Goal: Task Accomplishment & Management: Use online tool/utility

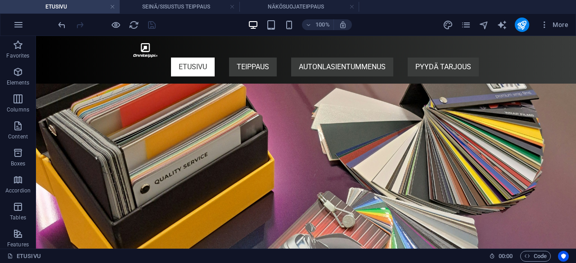
click at [566, 54] on div "OTA YHTEYTTÄ Menu ETUSIVU TEIPPAUS MAINOSTEIPPAUS SEINÄ/SISUSTUS TEIPPAUS NÄKÖS…" at bounding box center [306, 60] width 540 height 48
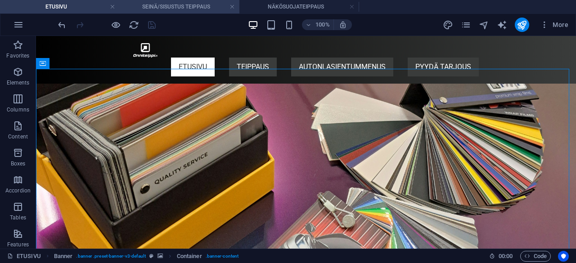
click at [172, 13] on li "SEINÄ/SISUSTUS TEIPPAUS" at bounding box center [180, 7] width 120 height 14
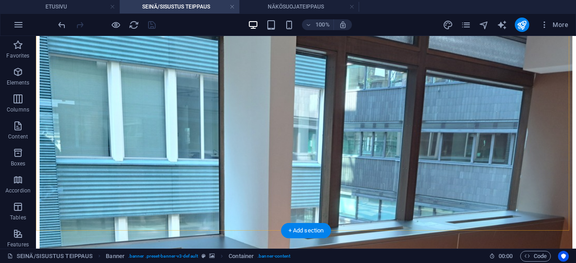
scroll to position [245, 0]
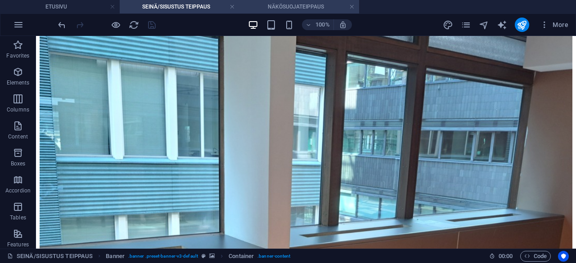
click at [302, 8] on h4 "NÄKÖSUOJATEIPPAUS" at bounding box center [300, 7] width 120 height 10
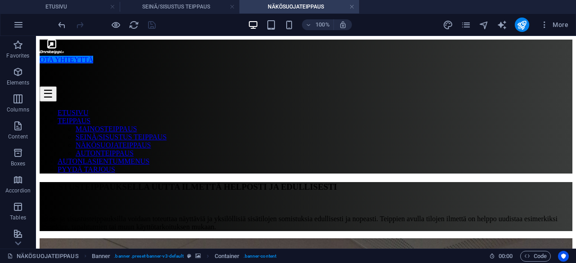
scroll to position [0, 0]
click at [196, 5] on h4 "SEINÄ/SISUSTUS TEIPPAUS" at bounding box center [180, 7] width 120 height 10
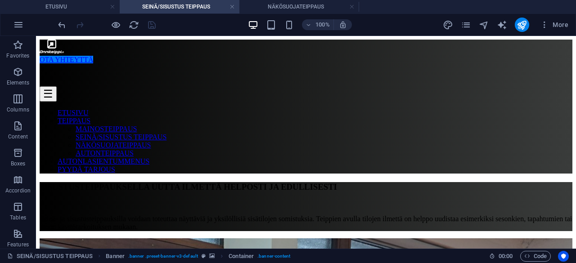
scroll to position [245, 0]
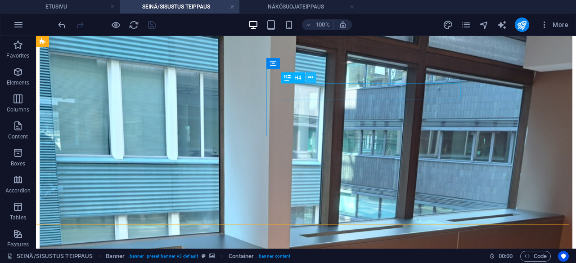
click at [314, 77] on button at bounding box center [311, 77] width 11 height 11
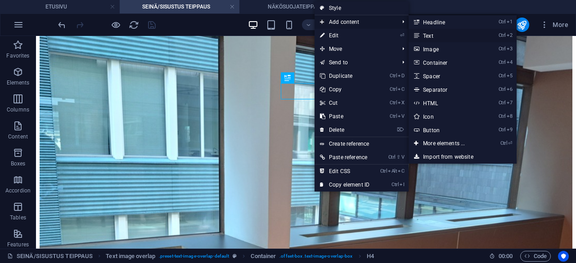
click at [448, 35] on link "Ctrl 2 Text" at bounding box center [446, 36] width 74 height 14
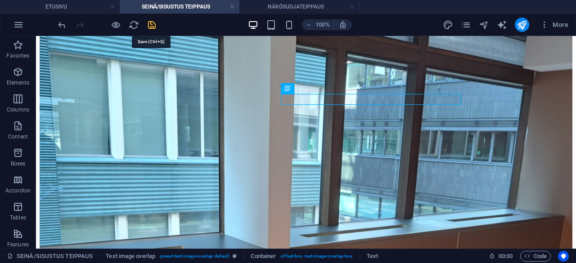
click at [153, 26] on icon "save" at bounding box center [152, 25] width 10 height 10
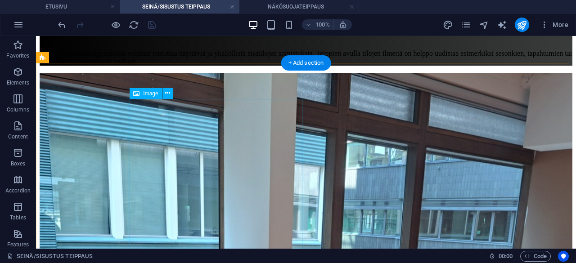
scroll to position [168, 0]
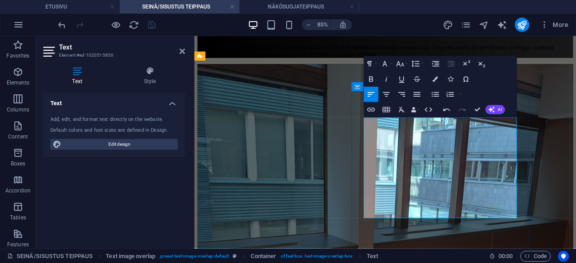
scroll to position [146, 0]
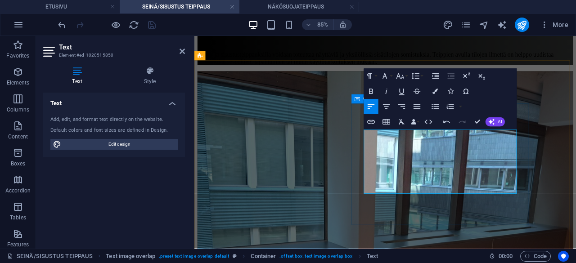
scroll to position [166, 0]
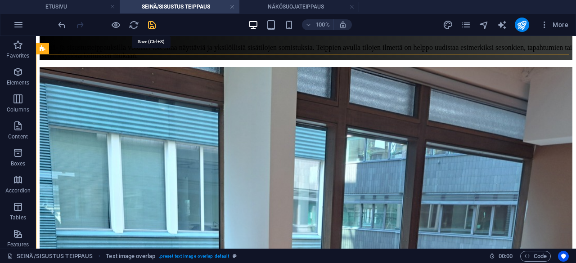
click at [153, 24] on icon "save" at bounding box center [152, 25] width 10 height 10
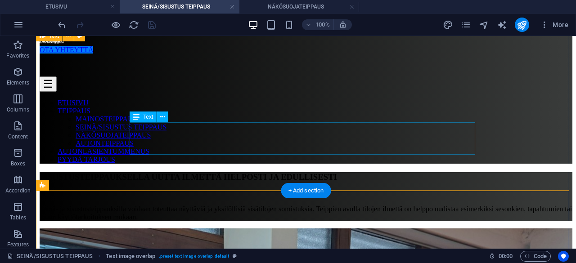
scroll to position [0, 0]
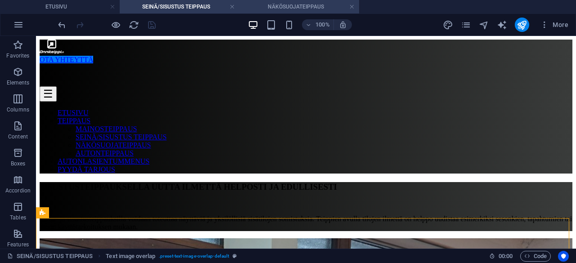
click at [293, 8] on h4 "NÄKÖSUOJATEIPPAUS" at bounding box center [300, 7] width 120 height 10
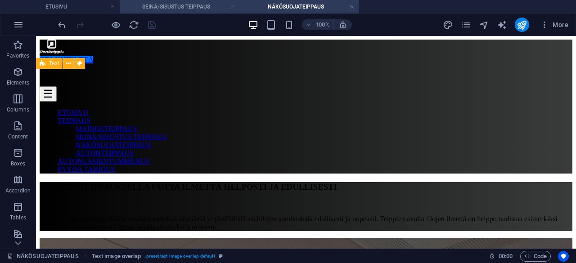
click at [233, 7] on link at bounding box center [232, 7] width 5 height 9
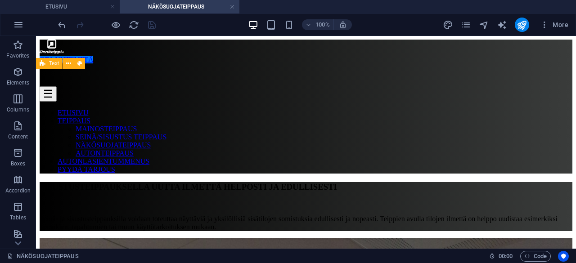
click at [474, 25] on div "More" at bounding box center [507, 25] width 129 height 14
click at [473, 26] on div "More" at bounding box center [507, 25] width 129 height 14
click at [468, 24] on icon "pages" at bounding box center [466, 25] width 10 height 10
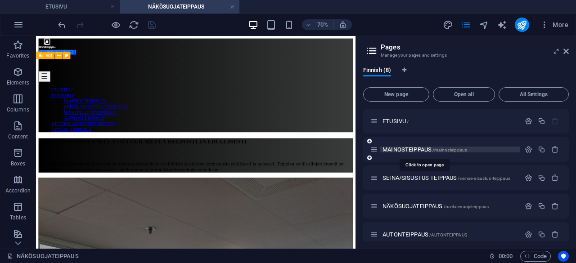
click at [415, 147] on span "MAINOSTEIPPAUS /mainosteippaus" at bounding box center [425, 149] width 85 height 7
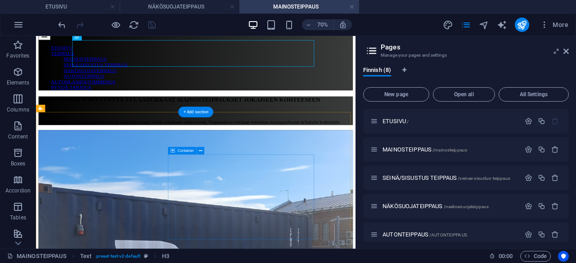
scroll to position [71, 0]
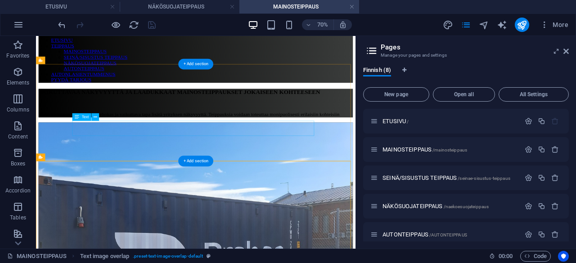
scroll to position [0, 0]
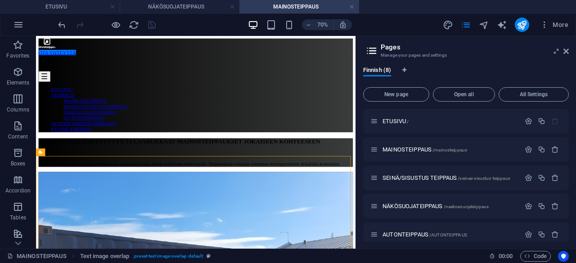
drag, startPoint x: 353, startPoint y: 9, endPoint x: 254, endPoint y: 17, distance: 100.3
click at [353, 9] on link at bounding box center [351, 7] width 5 height 9
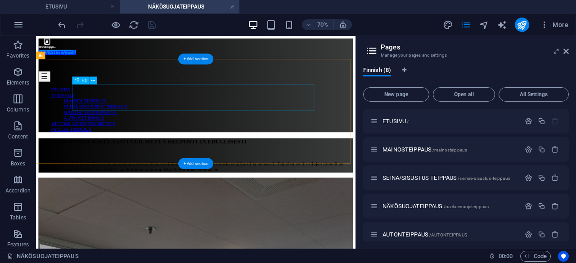
click at [149, 182] on div "SISUSTUSTEIPPAUKSELLA UUTTA ILMETTÄ HELPOSTI JA EDULLISESTI" at bounding box center [264, 187] width 449 height 10
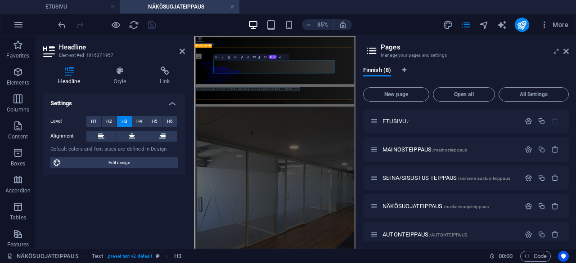
copy h3 "SISUSTUSTEIPPAUKSELLA UUTTA ILMETTÄ HELPOSTI JA EDULLISESTI"
click at [566, 54] on icon at bounding box center [566, 51] width 5 height 7
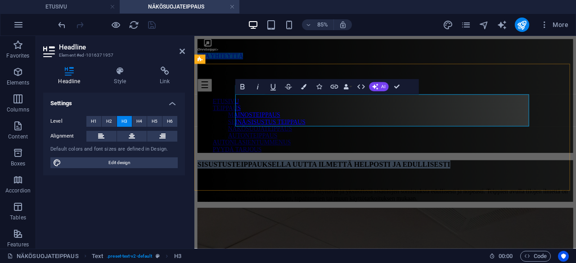
click at [335, 182] on h3 "SISUSTUSTEIPPAUKSELLA UUTTA ILMETTÄ HELPOSTI JA EDULLISESTI" at bounding box center [419, 187] width 442 height 10
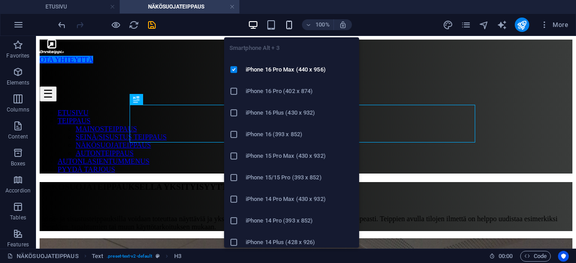
click at [293, 27] on icon "button" at bounding box center [289, 25] width 10 height 10
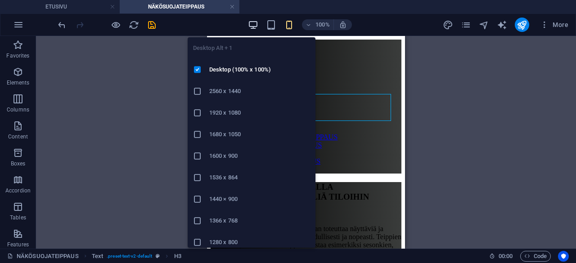
click at [254, 25] on icon "button" at bounding box center [253, 25] width 10 height 10
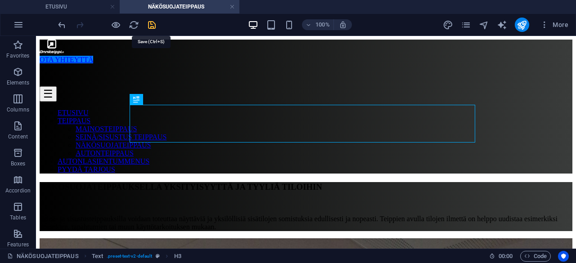
click at [148, 25] on icon "save" at bounding box center [152, 25] width 10 height 10
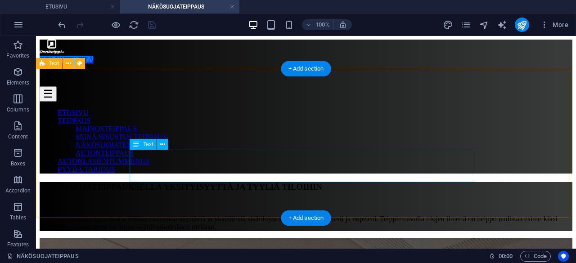
click at [185, 215] on div "Seinä- ja sisustusteippauksilla voidaan toteuttaa näyttäviä ja yksilöllisiä sis…" at bounding box center [306, 223] width 533 height 16
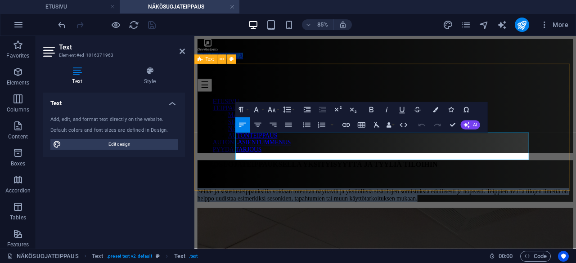
drag, startPoint x: 244, startPoint y: 158, endPoint x: 602, endPoint y: 173, distance: 358.7
click at [576, 182] on div "NÄKÖSUOJATEIPPAUKSELLA YKSITYISYYTTÄ JA TYYLIÄ TILOIHIN Seinä- ja sisustusteipp…" at bounding box center [419, 206] width 442 height 49
copy p "Seinä- ja sisustusteippauksilla voidaan toteuttaa näyttäviä ja yksilöllisiä sis…"
click at [355, 215] on p "Seinä- ja sisustusteippauksilla voidaan toteuttaa näyttäviä ja yksilöllisiä sis…" at bounding box center [419, 223] width 442 height 16
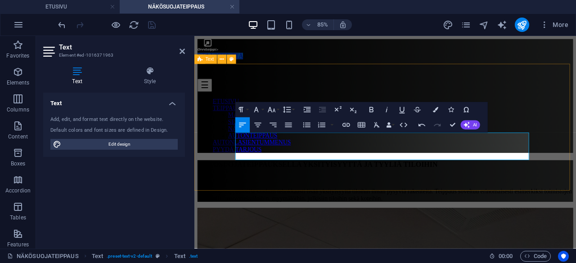
click at [543, 215] on p "Näkösuojateippauksilla saadaan tehokkaasti lisää yksityisyyttä tiloihin ilman p…" at bounding box center [419, 223] width 442 height 16
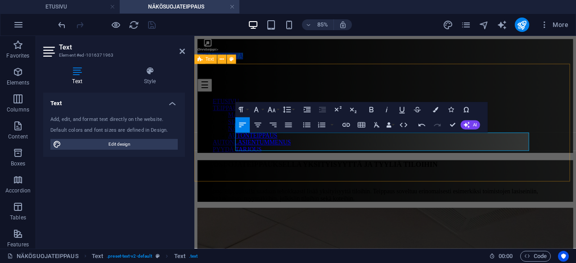
click at [561, 215] on p "Näkösuojateippauksilla saadaan tehokkaasti lisää yksityisyyttä tiloihin. Teippa…" at bounding box center [419, 223] width 442 height 16
click at [455, 215] on p "Näkösuojateippauksilla saadaan tehokkaasti lisää yksityisyyttä tiloihin. Teippa…" at bounding box center [419, 223] width 442 height 16
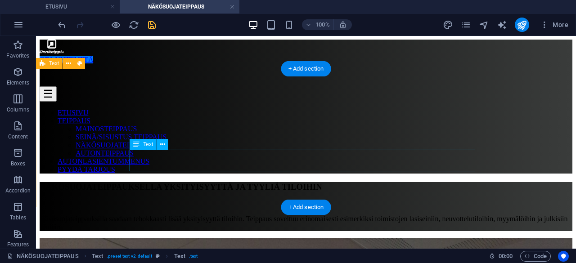
click at [394, 215] on div "Näkösuojateippauksilla saadaan tehokkaasti lisää yksityisyyttä tiloihin. Teippa…" at bounding box center [306, 223] width 533 height 16
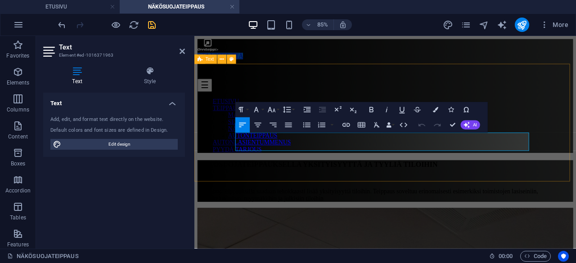
click at [517, 215] on p "Näkösuojateippauksilla saadaan tehokkaasti lisää yksityisyyttä tiloihin. Teippa…" at bounding box center [419, 223] width 442 height 16
click at [412, 215] on p "Näkösuojateippauksilla saadaan tehokkaasti lisää yksityisyyttä tiloihin. Teippa…" at bounding box center [419, 223] width 442 height 16
click at [474, 215] on p "Näkösuojateippauksilla saadaan tehokkaasti lisää yksityisyyttä tiloihin. Teippa…" at bounding box center [419, 223] width 442 height 16
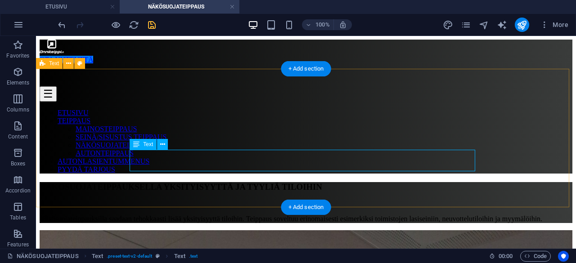
click at [351, 215] on div "Näkösuojateippauksilla saadaan tehokkaasti lisää yksityisyyttä tiloihin. Teippa…" at bounding box center [306, 219] width 533 height 8
click at [348, 215] on div "Näkösuojateippauksilla saadaan tehokkaasti lisää yksityisyyttä tiloihin. Teippa…" at bounding box center [306, 219] width 533 height 8
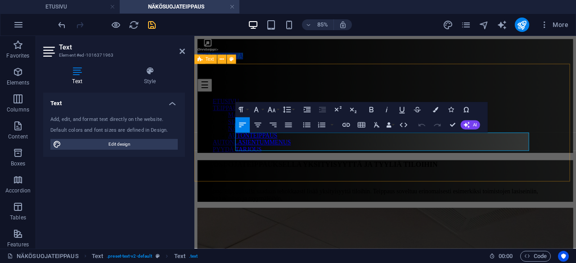
click at [471, 215] on p "Näkösuojateippauksilla saadaan tehokkaasti lisää yksityisyyttä tiloihin. Teippa…" at bounding box center [419, 223] width 442 height 16
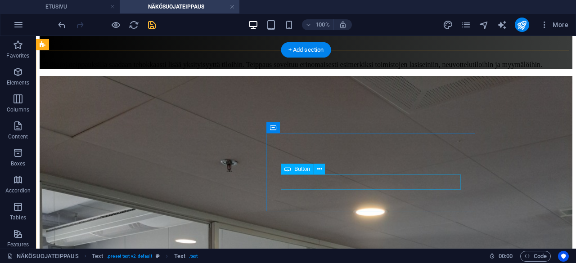
scroll to position [170, 0]
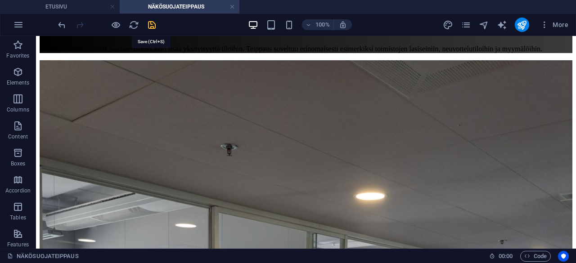
click at [152, 23] on icon "save" at bounding box center [152, 25] width 10 height 10
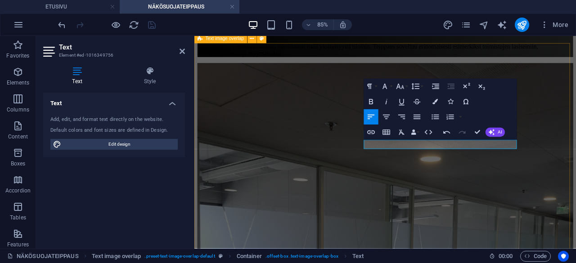
scroll to position [123, 0]
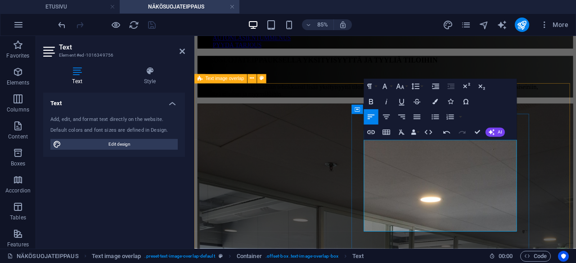
scroll to position [127, 0]
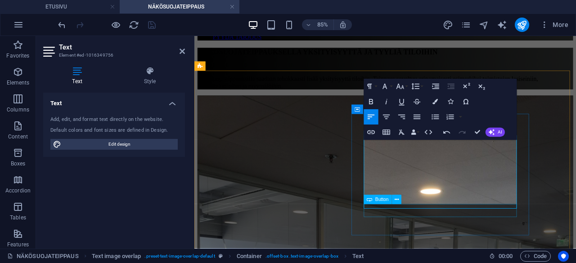
scroll to position [138, 0]
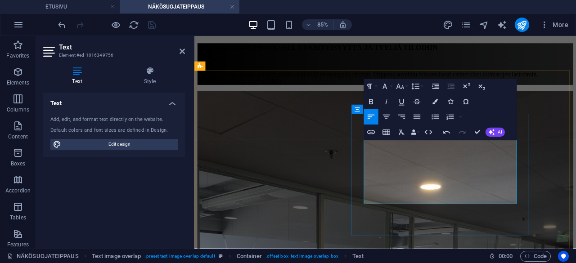
drag, startPoint x: 394, startPoint y: 164, endPoint x: 570, endPoint y: 230, distance: 188.4
click at [372, 100] on icon "button" at bounding box center [371, 101] width 9 height 9
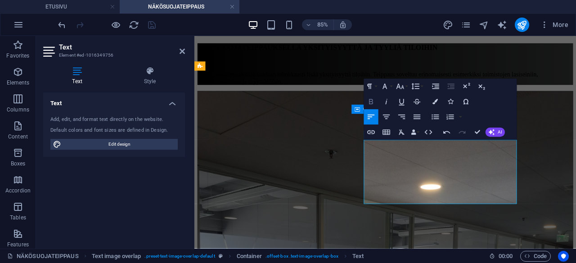
scroll to position [132, 0]
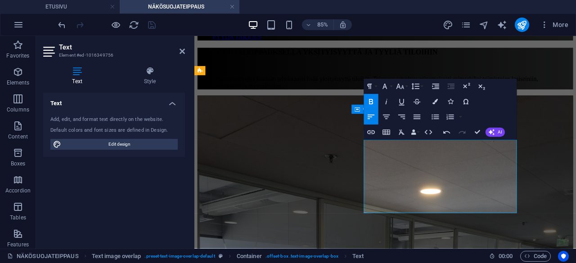
click at [372, 100] on icon "button" at bounding box center [371, 101] width 9 height 9
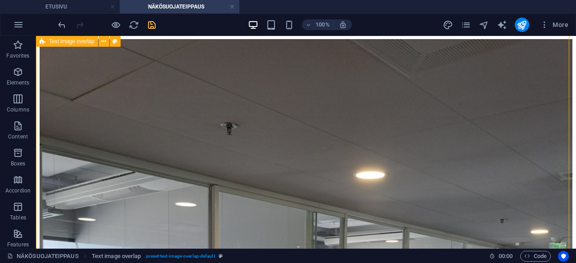
scroll to position [192, 0]
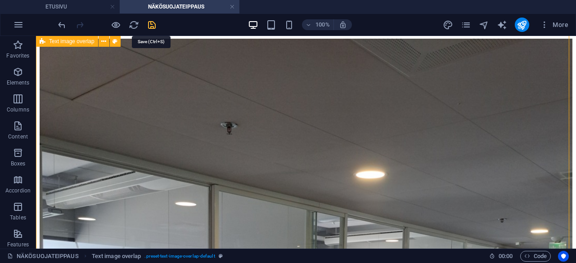
click at [155, 21] on icon "save" at bounding box center [152, 25] width 10 height 10
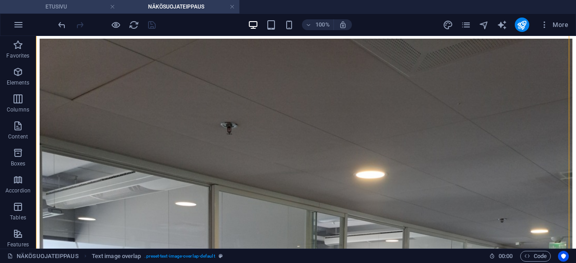
click at [86, 7] on h4 "ETUSIVU" at bounding box center [60, 7] width 120 height 10
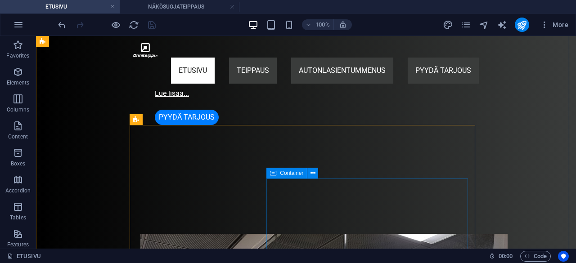
scroll to position [1458, 0]
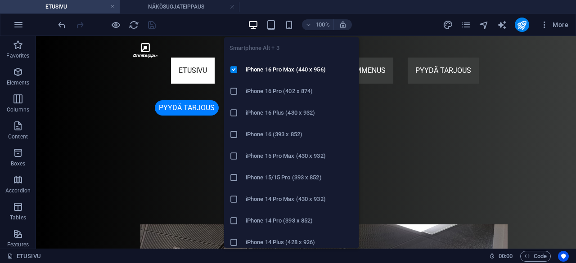
click at [286, 30] on span at bounding box center [289, 24] width 11 height 11
click at [289, 24] on icon "button" at bounding box center [289, 25] width 10 height 10
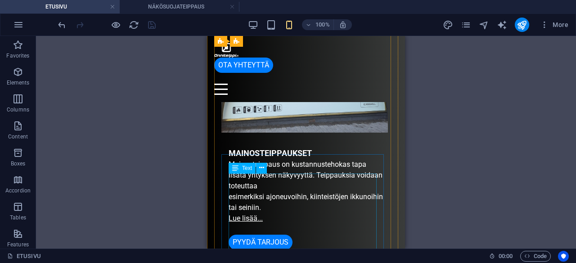
scroll to position [300, 0]
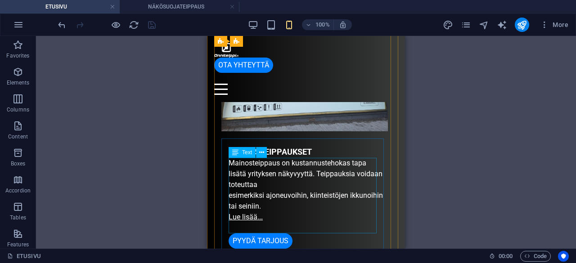
click at [231, 199] on div "Mainosteippaus on kustannustehokas tapa lisätä yrityksen näkyvyyttä. Teippauksi…" at bounding box center [306, 196] width 155 height 76
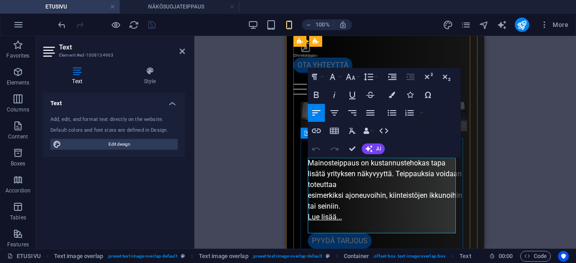
click at [309, 198] on p "esimerkiksi ajoneuvoihin, kiinteistöjen ikkunoihin tai seiniin." at bounding box center [385, 201] width 155 height 22
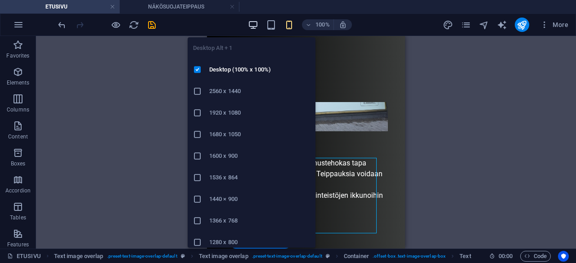
click at [253, 27] on icon "button" at bounding box center [253, 25] width 10 height 10
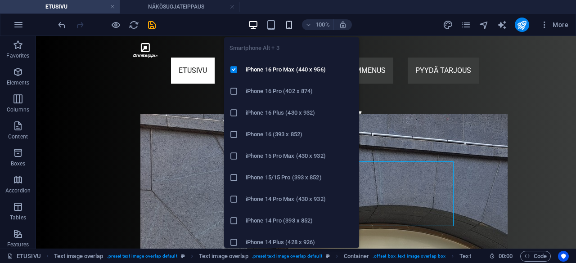
click at [289, 26] on icon "button" at bounding box center [289, 25] width 10 height 10
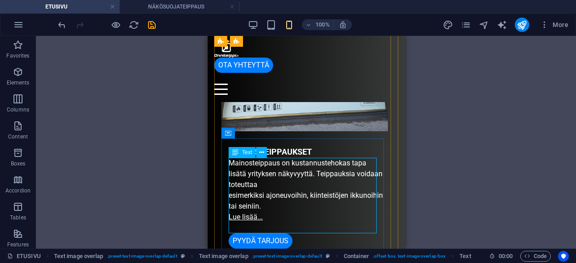
click at [229, 196] on div "Mainosteippaus on kustannustehokas tapa lisätä yrityksen näkyvyyttä. Teippauksi…" at bounding box center [306, 196] width 155 height 76
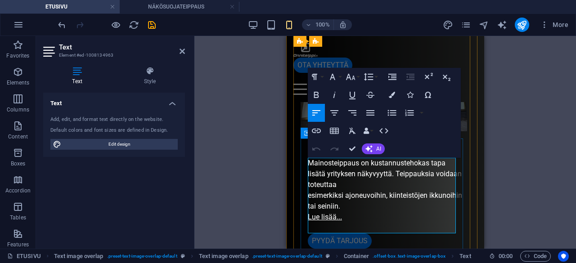
click at [309, 199] on p "esimerkiksi ajoneuvoihin, kiinteistöjen ikkunoihin tai seiniin." at bounding box center [385, 201] width 155 height 22
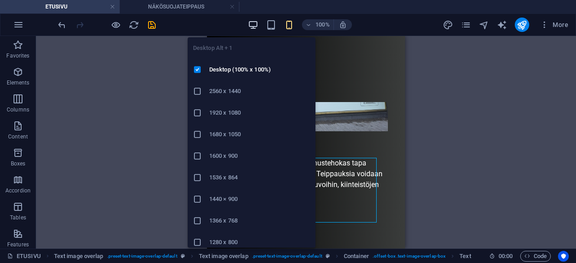
click at [254, 25] on icon "button" at bounding box center [253, 25] width 10 height 10
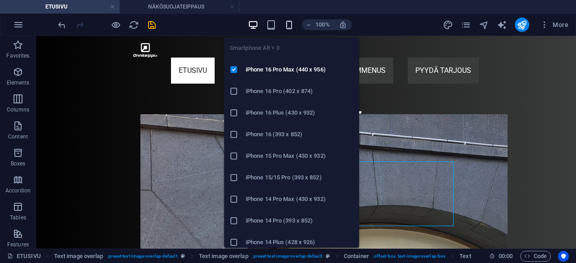
click at [289, 28] on icon "button" at bounding box center [289, 25] width 10 height 10
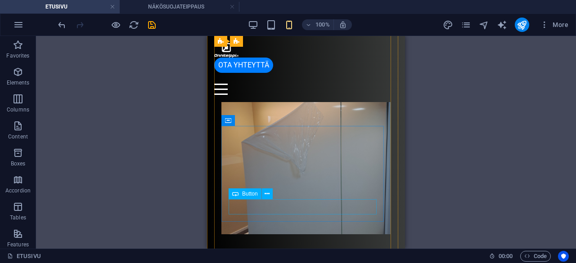
scroll to position [2357, 0]
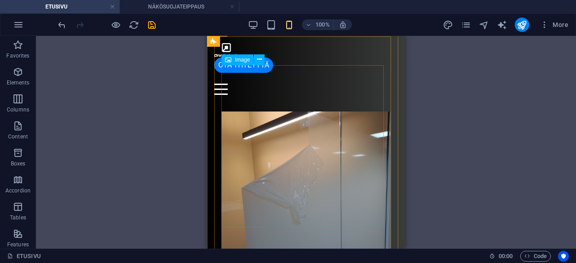
scroll to position [2337, 0]
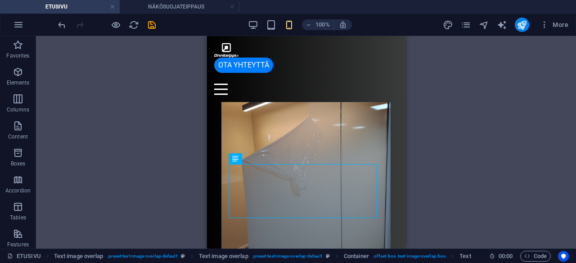
click at [432, 158] on div "Drag here to replace the existing content. Press “Ctrl” if you want to create a…" at bounding box center [306, 142] width 540 height 213
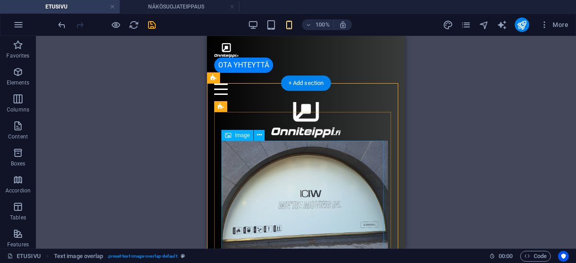
scroll to position [0, 0]
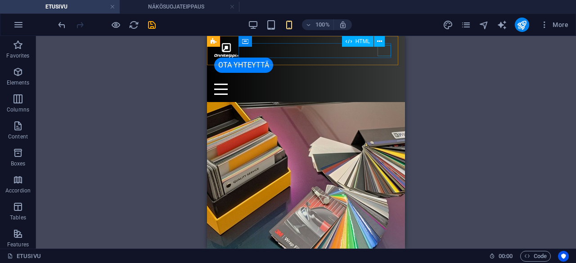
click at [382, 45] on button at bounding box center [379, 41] width 11 height 11
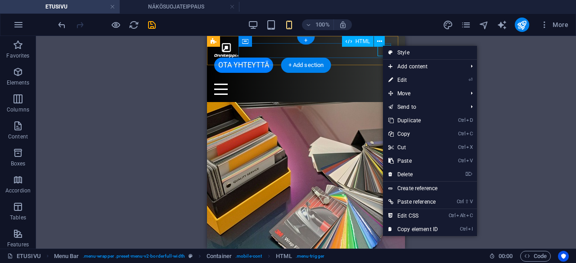
click at [380, 84] on div "Menu" at bounding box center [306, 89] width 184 height 11
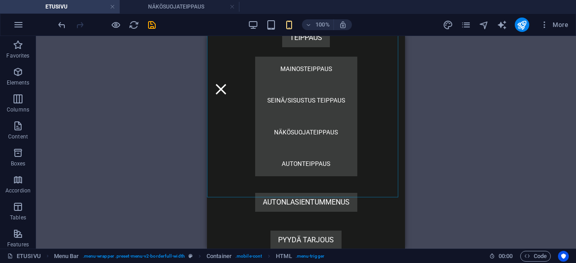
scroll to position [58, 0]
click at [228, 84] on div "Menu" at bounding box center [221, 89] width 14 height 11
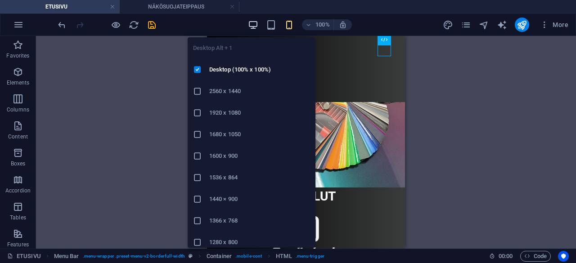
click at [254, 26] on icon "button" at bounding box center [253, 25] width 10 height 10
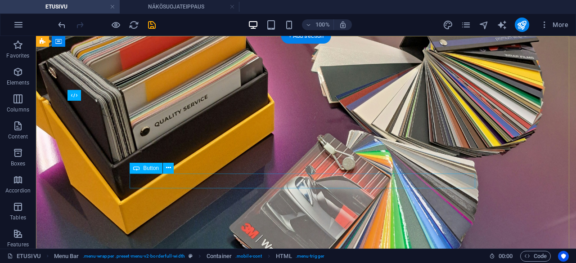
scroll to position [0, 0]
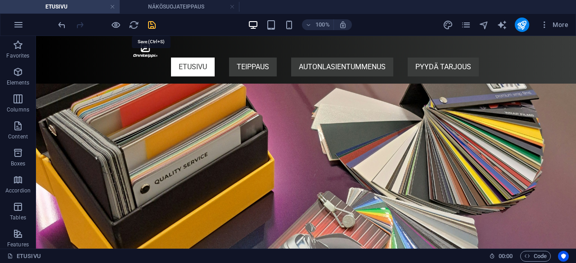
click at [147, 27] on icon "save" at bounding box center [152, 25] width 10 height 10
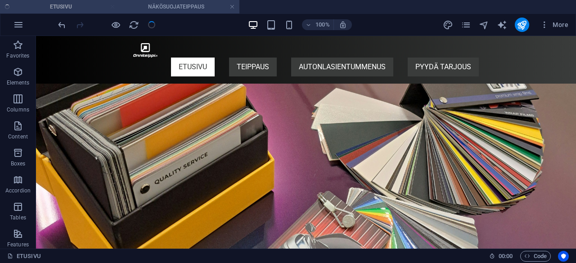
click at [189, 10] on h4 "NÄKÖSUOJATEIPPAUS" at bounding box center [180, 7] width 120 height 10
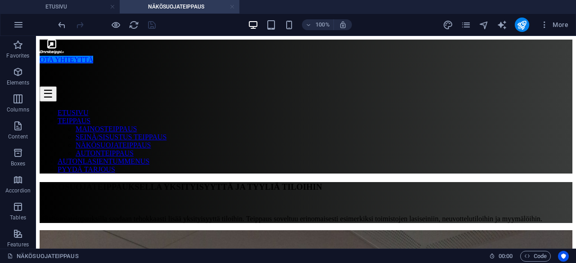
click at [231, 8] on link at bounding box center [232, 7] width 5 height 9
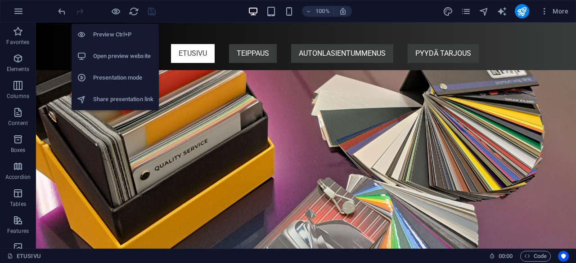
click at [117, 48] on li "Open preview website" at bounding box center [115, 56] width 87 height 22
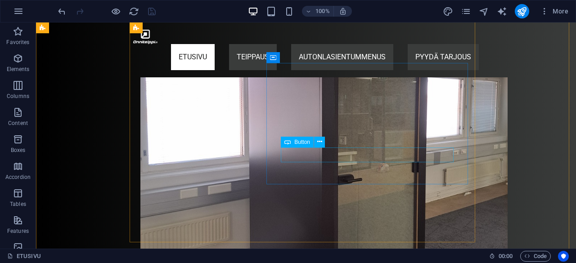
scroll to position [1073, 0]
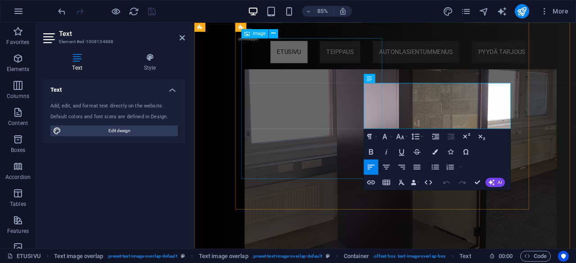
scroll to position [1074, 0]
drag, startPoint x: 394, startPoint y: 133, endPoint x: 430, endPoint y: 131, distance: 36.0
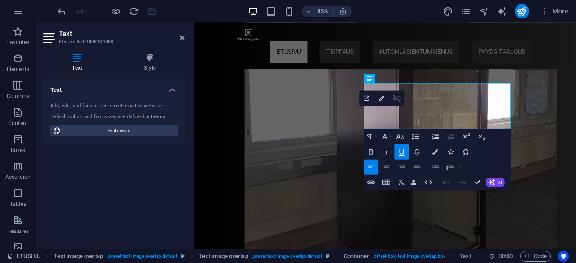
click at [399, 100] on icon "button" at bounding box center [397, 98] width 9 height 9
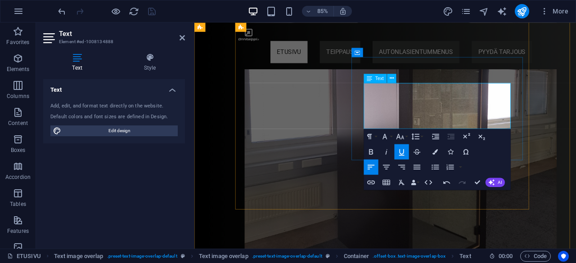
drag, startPoint x: 417, startPoint y: 130, endPoint x: 410, endPoint y: 130, distance: 6.8
click at [376, 182] on icon "button" at bounding box center [371, 182] width 9 height 9
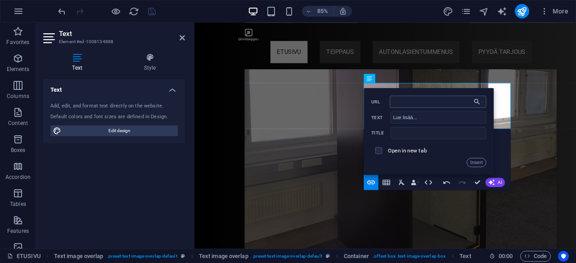
click at [422, 103] on input "URL" at bounding box center [438, 101] width 96 height 12
click at [418, 100] on input "URL" at bounding box center [438, 101] width 96 height 12
type input "au"
click at [482, 100] on button "Choose Link" at bounding box center [479, 101] width 14 height 12
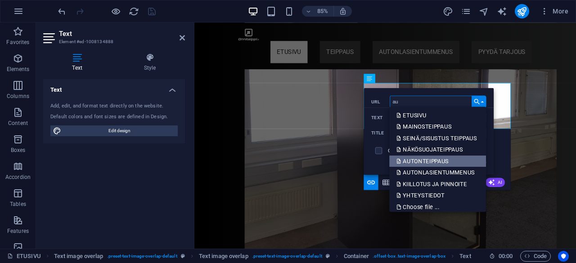
click at [430, 158] on p "AUTONTEIPPAUS" at bounding box center [424, 161] width 54 height 12
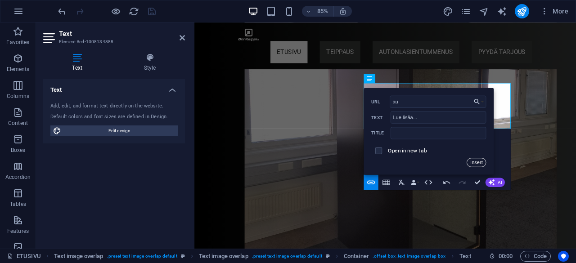
click at [475, 161] on button "Insert" at bounding box center [476, 162] width 19 height 9
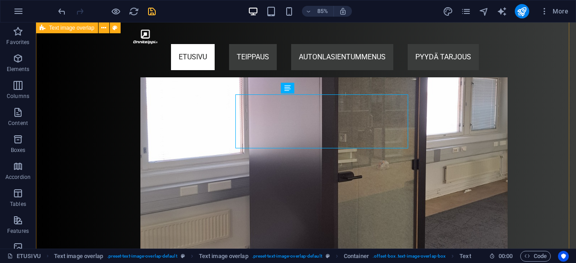
scroll to position [1073, 0]
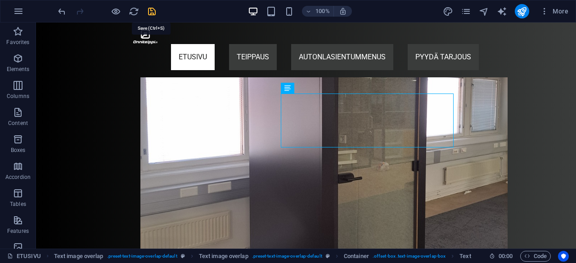
click at [153, 12] on icon "save" at bounding box center [152, 11] width 10 height 10
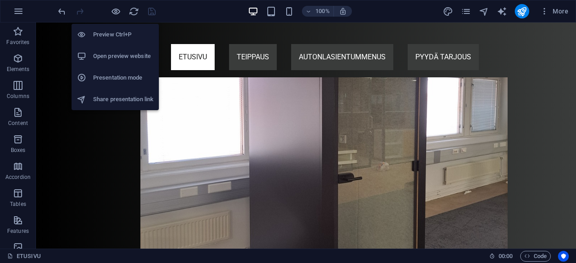
click at [120, 57] on h6 "Open preview website" at bounding box center [123, 56] width 60 height 11
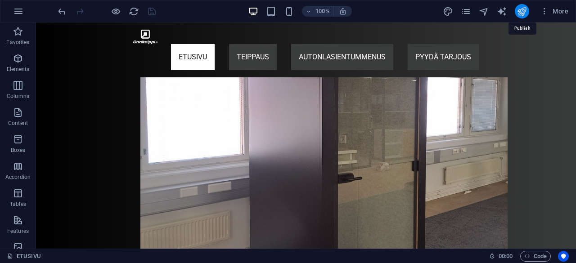
click at [523, 11] on icon "publish" at bounding box center [522, 11] width 10 height 10
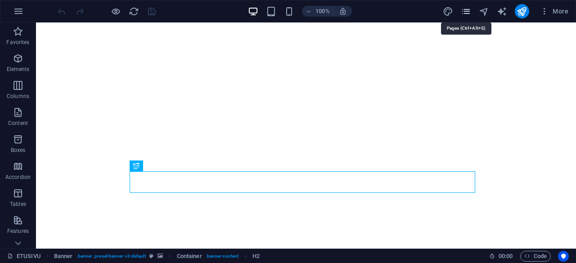
click at [469, 12] on icon "pages" at bounding box center [466, 11] width 10 height 10
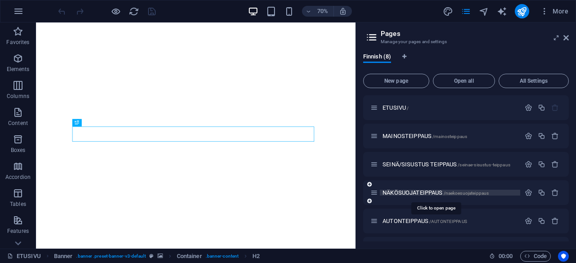
click at [430, 190] on span "NÄKÖSUOJATEIPPAUS /naekoesuojateippaus" at bounding box center [436, 193] width 106 height 7
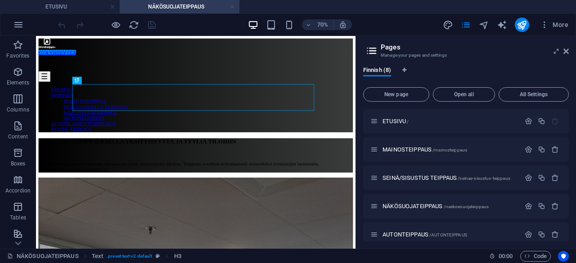
click at [233, 6] on link at bounding box center [232, 7] width 5 height 9
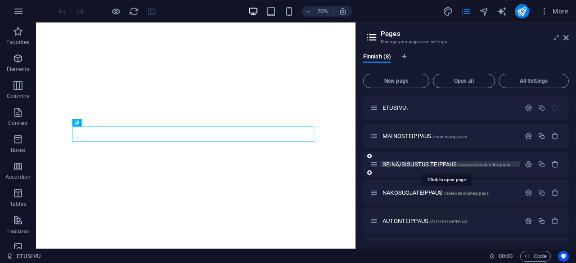
click at [412, 162] on span "SEINÄ/SISUSTUS TEIPPAUS /seinae-sisustus-teippaus" at bounding box center [447, 164] width 128 height 7
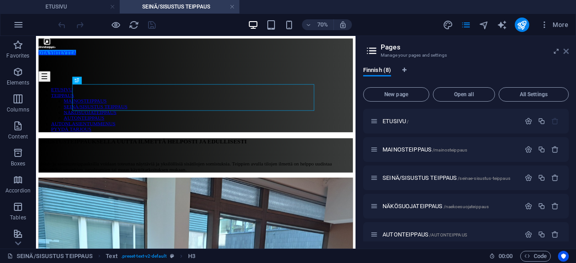
click at [567, 49] on icon at bounding box center [566, 51] width 5 height 7
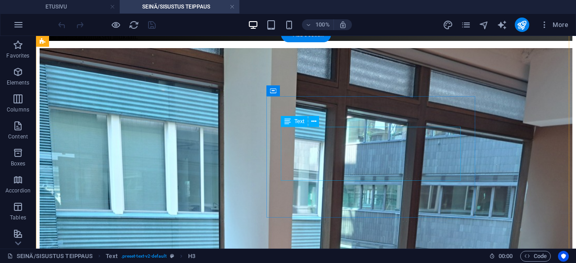
scroll to position [191, 0]
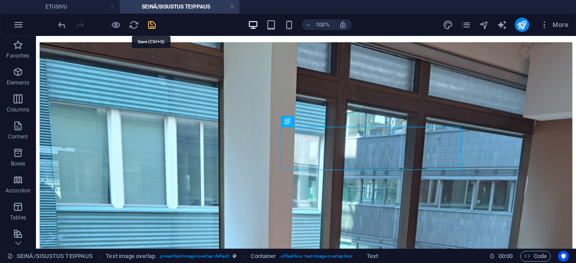
click at [152, 24] on icon "save" at bounding box center [152, 25] width 10 height 10
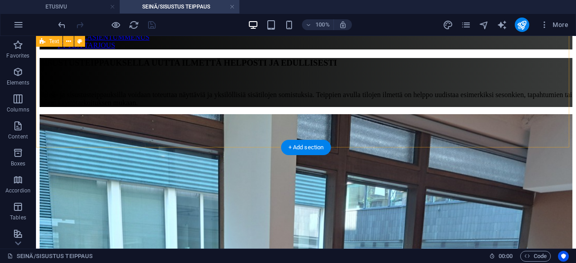
scroll to position [0, 0]
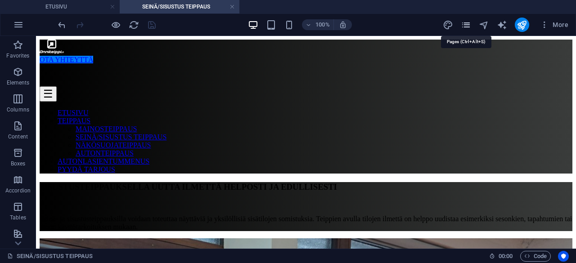
click at [470, 23] on icon "pages" at bounding box center [466, 25] width 10 height 10
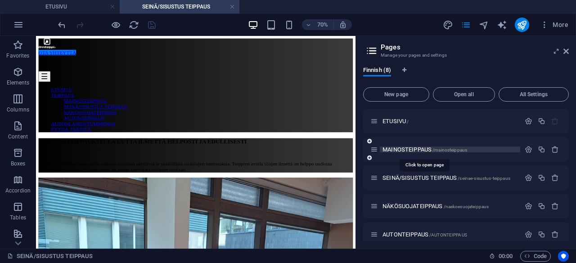
click at [402, 149] on span "MAINOSTEIPPAUS /mainosteippaus" at bounding box center [425, 149] width 85 height 7
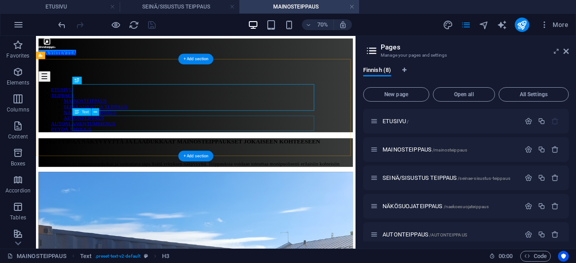
click at [246, 215] on div "Mainosteippaus on kustannustehokas ja vaikuttava tapa lisätä yrityksen näkyvyyt…" at bounding box center [264, 219] width 449 height 8
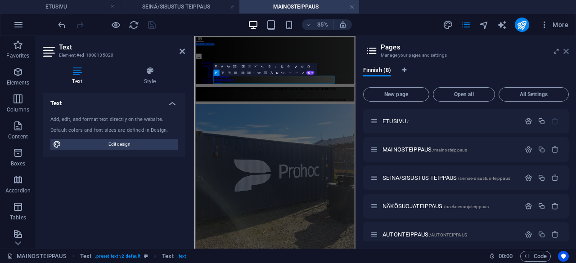
click at [566, 52] on icon at bounding box center [566, 51] width 5 height 7
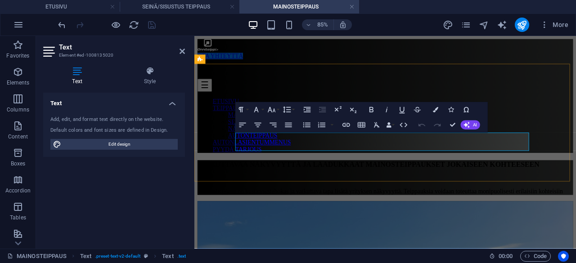
click at [404, 215] on p "Mainosteippaus on kustannustehokas ja vaikuttava tapa lisätä yrityksen näkyvyyt…" at bounding box center [419, 219] width 442 height 8
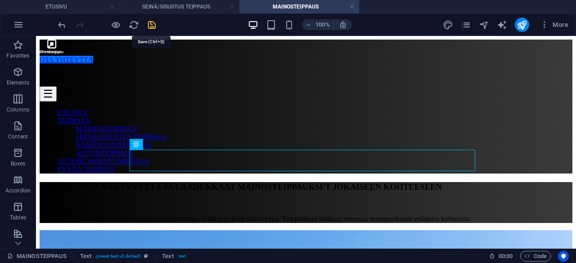
click at [154, 24] on icon "save" at bounding box center [152, 25] width 10 height 10
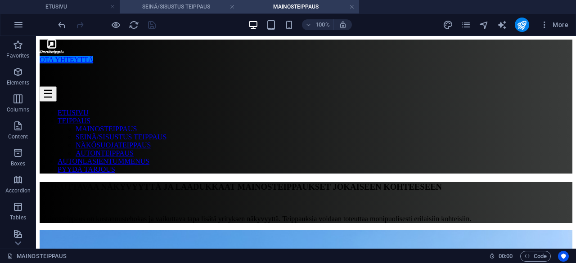
click at [185, 3] on h4 "SEINÄ/SISUSTUS TEIPPAUS" at bounding box center [180, 7] width 120 height 10
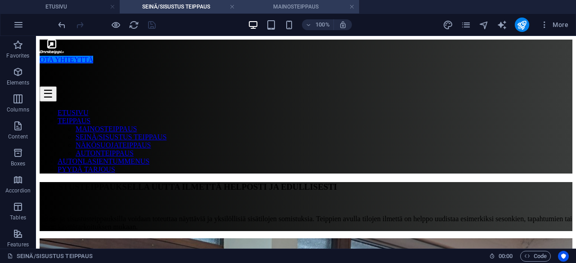
click at [281, 11] on h4 "MAINOSTEIPPAUS" at bounding box center [300, 7] width 120 height 10
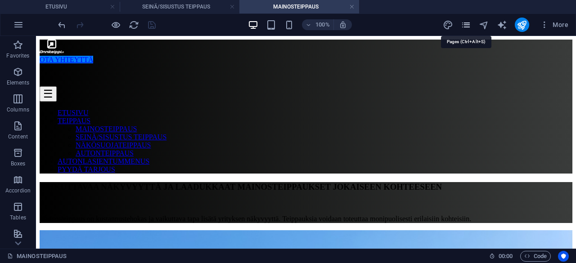
click at [463, 27] on icon "pages" at bounding box center [466, 25] width 10 height 10
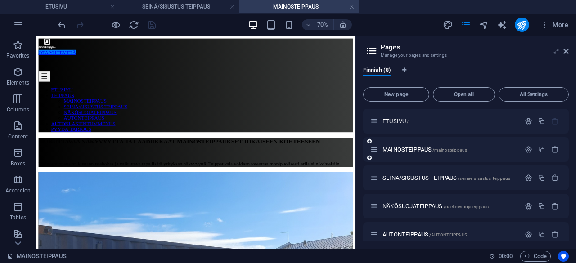
scroll to position [15, 0]
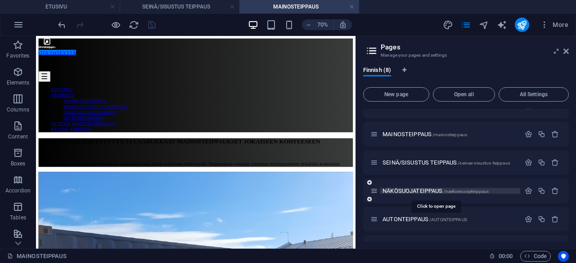
click at [424, 190] on span "NÄKÖSUOJATEIPPAUS /naekoesuojateippaus" at bounding box center [436, 191] width 106 height 7
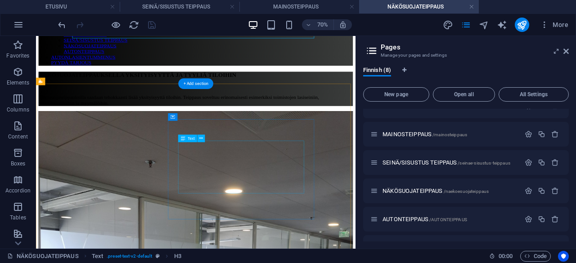
scroll to position [104, 0]
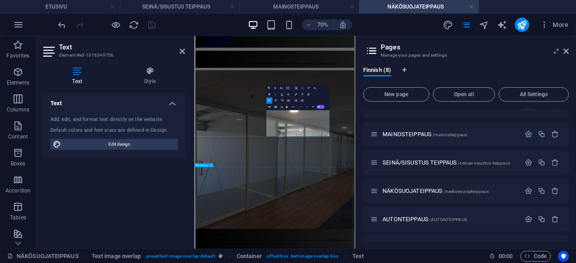
scroll to position [49, 0]
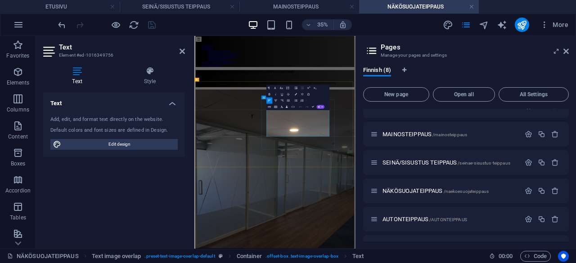
click at [564, 54] on icon at bounding box center [566, 51] width 5 height 7
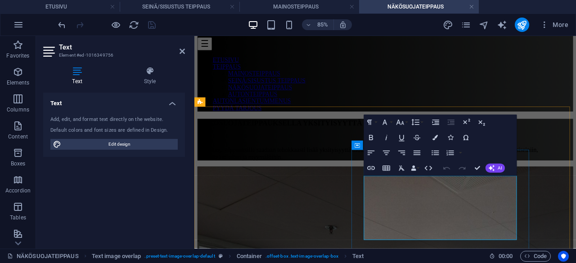
scroll to position [98, 0]
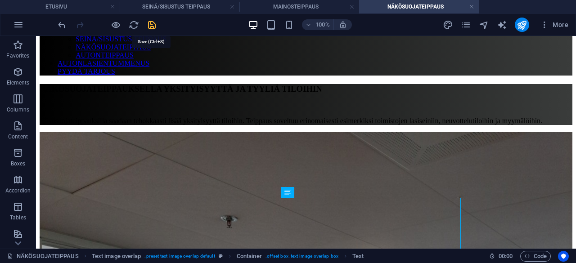
click at [152, 24] on icon "save" at bounding box center [152, 25] width 10 height 10
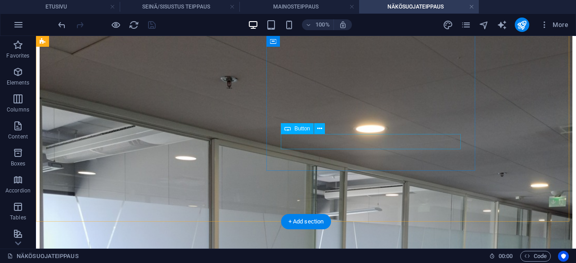
scroll to position [237, 0]
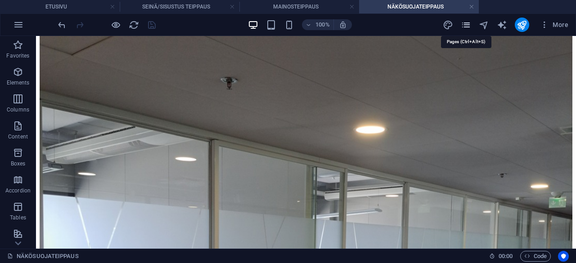
click at [470, 27] on icon "pages" at bounding box center [466, 25] width 10 height 10
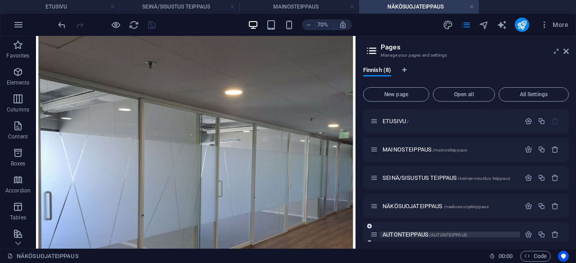
click at [398, 234] on span "AUTONTEIPPAUS /AUTONTEIPPAUS" at bounding box center [425, 234] width 85 height 7
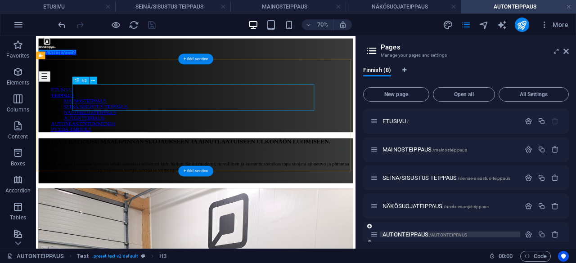
scroll to position [0, 0]
click at [280, 215] on div "Teippaus on yksi parhaista tavoista tehdä autostasi sellainen kuin haluat. Se o…" at bounding box center [264, 231] width 449 height 32
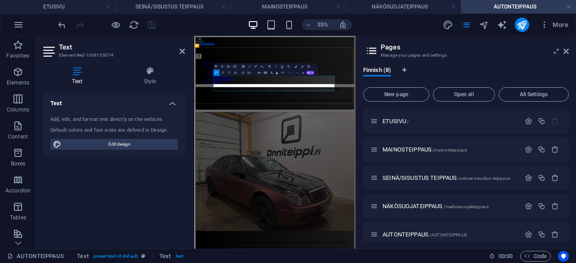
click at [328, 215] on p "Teippaus on yksi parhaista tavoista tehdä autostasi sellainen kuin haluat. Se o…" at bounding box center [424, 223] width 453 height 16
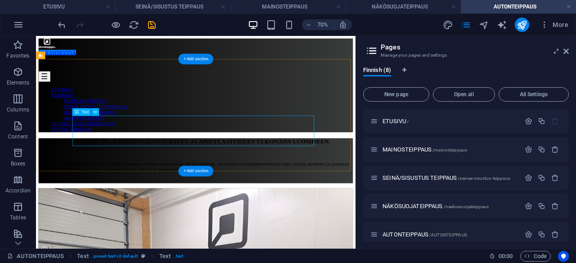
click at [157, 215] on div "Teippaus on yksi parhaista tavoista tehdä autostasi sellainen kuin haluat. Se o…" at bounding box center [264, 231] width 449 height 32
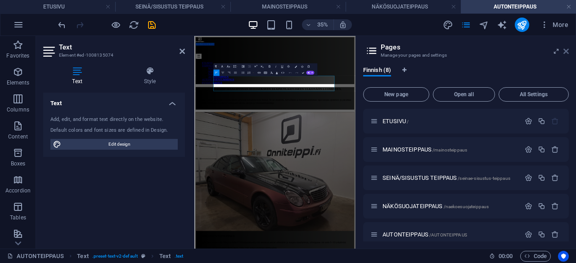
click at [567, 52] on icon at bounding box center [566, 51] width 5 height 7
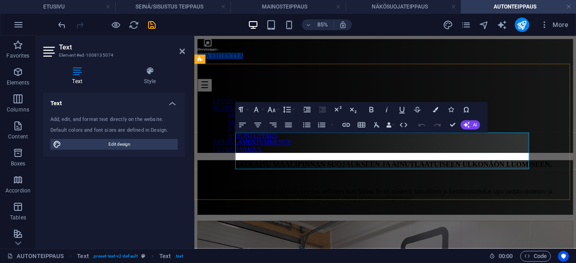
click at [343, 239] on p at bounding box center [419, 243] width 442 height 8
click at [314, 215] on p "Teippaus on yksi parhaista tavoista tehdä autostasi sellainen kuin haluat. Se o…" at bounding box center [419, 223] width 442 height 16
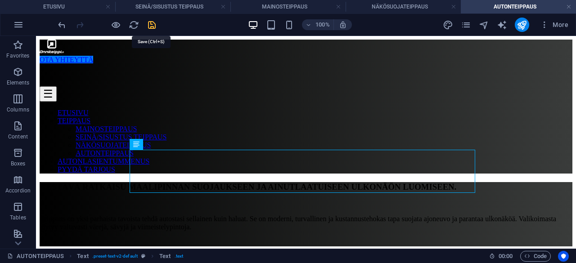
drag, startPoint x: 150, startPoint y: 23, endPoint x: 181, endPoint y: 93, distance: 77.0
click at [150, 23] on icon "save" at bounding box center [152, 25] width 10 height 10
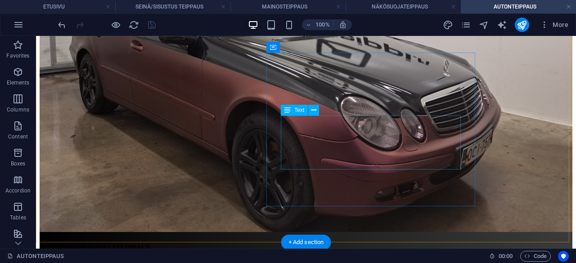
scroll to position [425, 0]
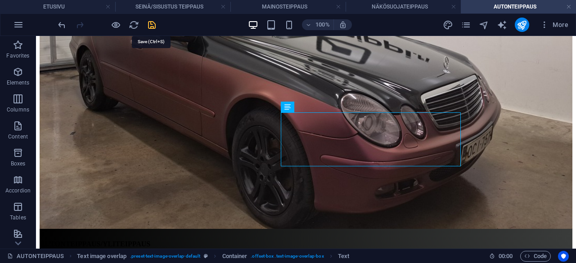
click at [154, 25] on icon "save" at bounding box center [152, 25] width 10 height 10
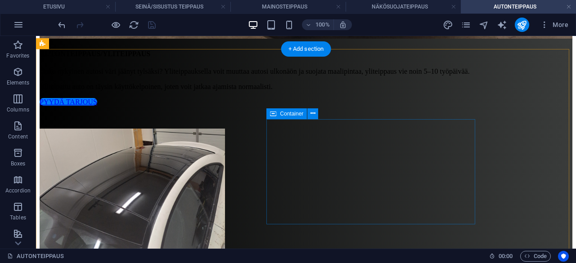
scroll to position [616, 0]
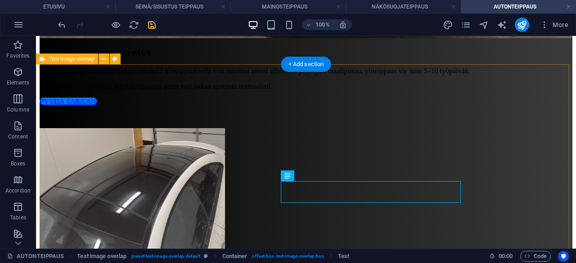
scroll to position [598, 0]
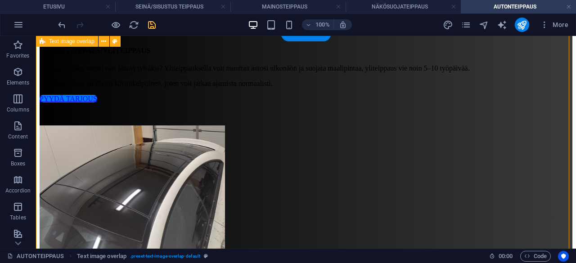
scroll to position [617, 0]
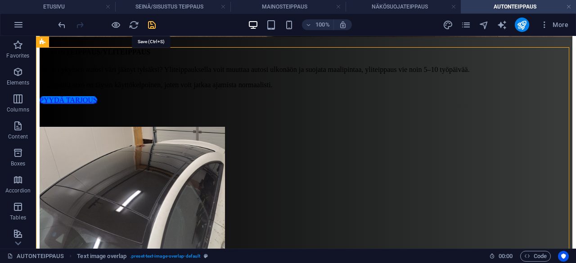
click at [155, 22] on icon "save" at bounding box center [152, 25] width 10 height 10
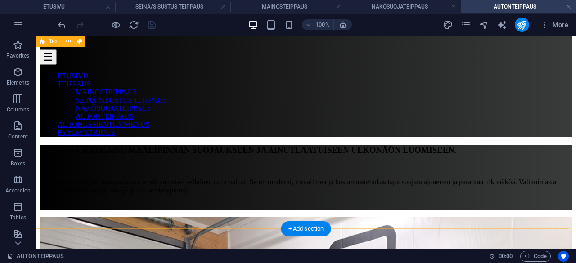
scroll to position [0, 0]
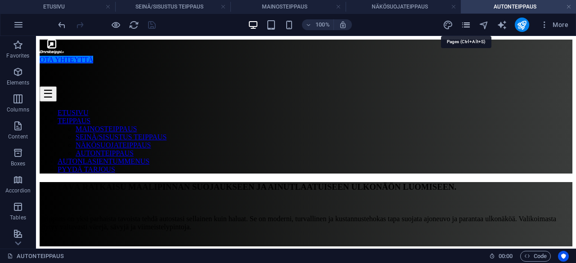
click at [464, 29] on icon "pages" at bounding box center [466, 25] width 10 height 10
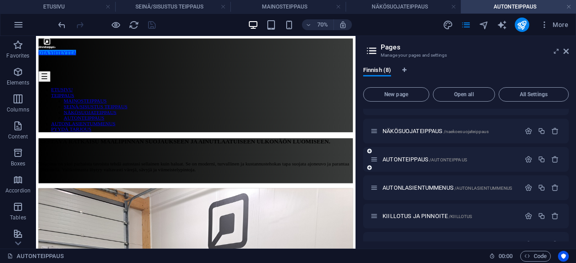
scroll to position [76, 0]
click at [418, 187] on span "AUTONLASIENTUMMENUS /AUTONLASIENTUMMENUS" at bounding box center [448, 187] width 130 height 7
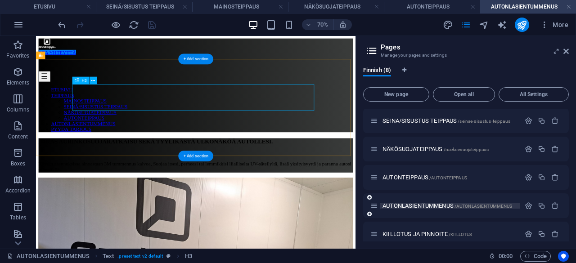
scroll to position [0, 0]
click at [275, 215] on div "Käytän asennuksissa ainoastaan 3M tummennus kalvoa, Suojaa itsesi, perheesi tai…" at bounding box center [264, 223] width 449 height 16
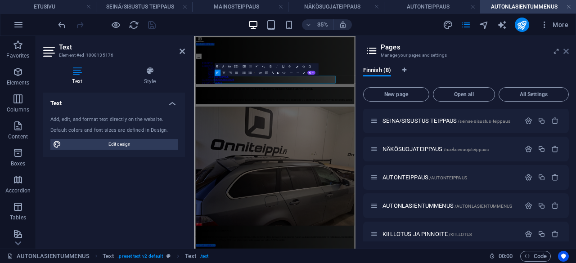
click at [568, 50] on icon at bounding box center [566, 51] width 5 height 7
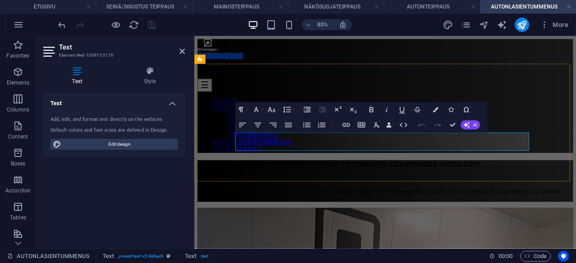
click at [425, 215] on p "Käytän asennuksissa ainoastaan 3M tummennus kalvoa, Suojaa itsesi, perheesi tai…" at bounding box center [419, 223] width 442 height 16
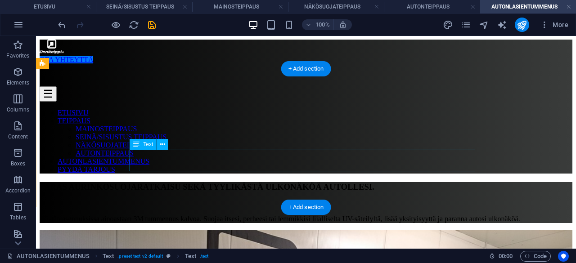
click at [305, 215] on div "Käytän asennuksissa ainoastaan 3M tummennus kalvoa. Suojaa itsesi, perheesi tai…" at bounding box center [306, 219] width 533 height 8
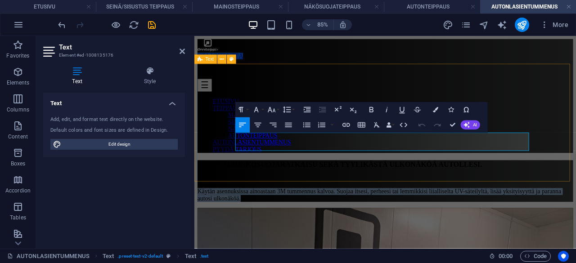
drag, startPoint x: 242, startPoint y: 156, endPoint x: 573, endPoint y: 172, distance: 330.9
click at [573, 182] on div "PARAS AURINKOSUOJARATKAISU SEKÄ TYYLIKÄSTÄ ULKONÄKÖÄ AUTOLLESI. Käytän asennuks…" at bounding box center [419, 206] width 442 height 49
copy p "Käytän asennuksissa ainoastaan 3M tummennus kalvoa. Suojaa itsesi, perheesi tai…"
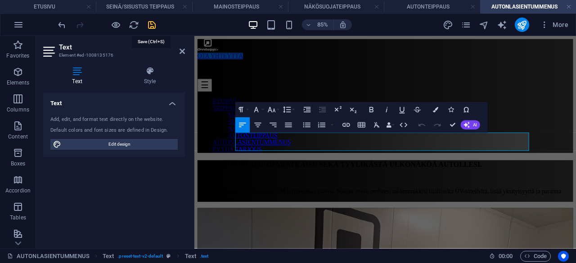
drag, startPoint x: 154, startPoint y: 28, endPoint x: 272, endPoint y: 54, distance: 120.4
click at [154, 28] on icon "save" at bounding box center [152, 25] width 10 height 10
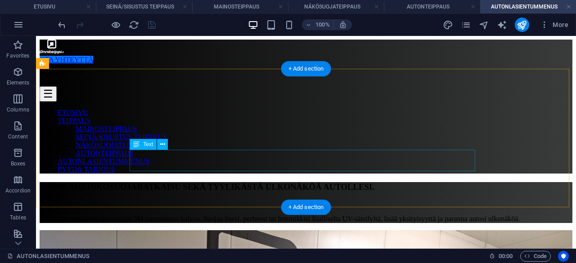
click at [308, 215] on div "Käytän asennuksissa ainoastaan 3M tummennus kalvoa. Suojaa itsesi, perheesi tai…" at bounding box center [306, 219] width 533 height 8
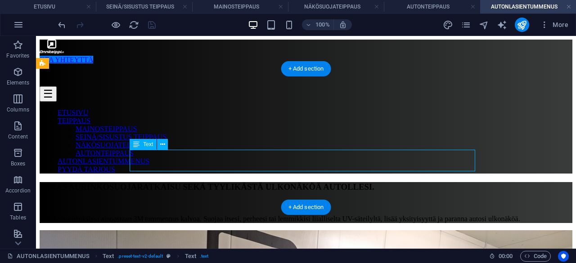
click at [308, 215] on div "Käytän asennuksissa ainoastaan 3M tummennus kalvoa. Suojaa itsesi, perheesi tai…" at bounding box center [306, 219] width 533 height 8
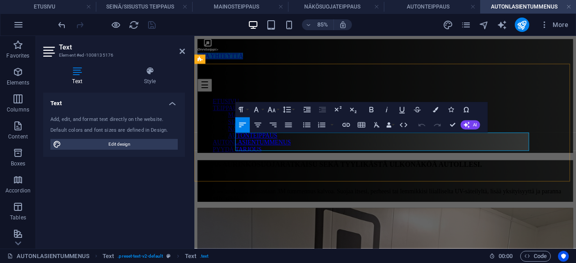
click at [402, 215] on p "Käytän asennuksissa ainoastaan 3M tummennus kalvoa. Suojaa itsesi, perheesi tai…" at bounding box center [419, 223] width 442 height 16
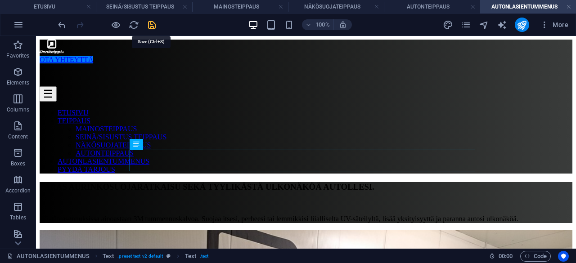
drag, startPoint x: 151, startPoint y: 26, endPoint x: 291, endPoint y: 7, distance: 140.8
click at [151, 26] on icon "save" at bounding box center [152, 25] width 10 height 10
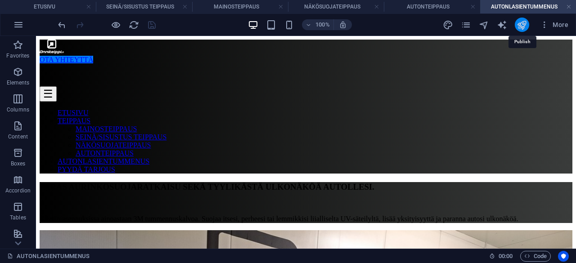
click at [525, 28] on icon "publish" at bounding box center [522, 25] width 10 height 10
